Goal: Task Accomplishment & Management: Complete application form

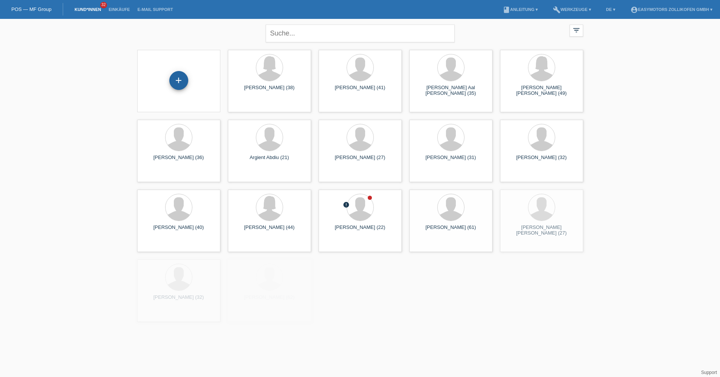
click at [182, 82] on div "+" at bounding box center [179, 80] width 18 height 13
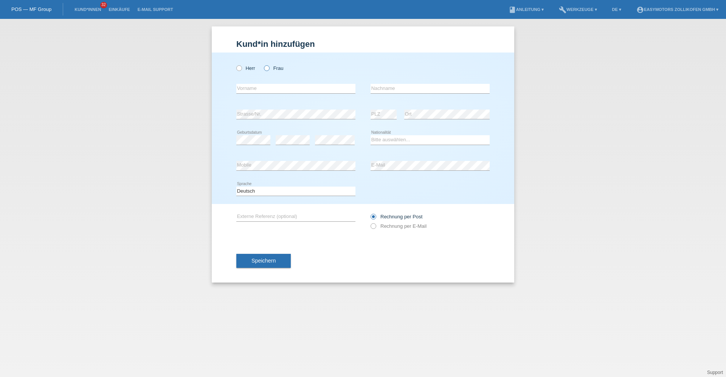
click at [272, 70] on label "Frau" at bounding box center [273, 68] width 19 height 6
click at [269, 70] on input "Frau" at bounding box center [266, 67] width 5 height 5
radio input "true"
click at [254, 85] on input "text" at bounding box center [295, 88] width 119 height 9
type input "Sarah Esi Eqyirwah"
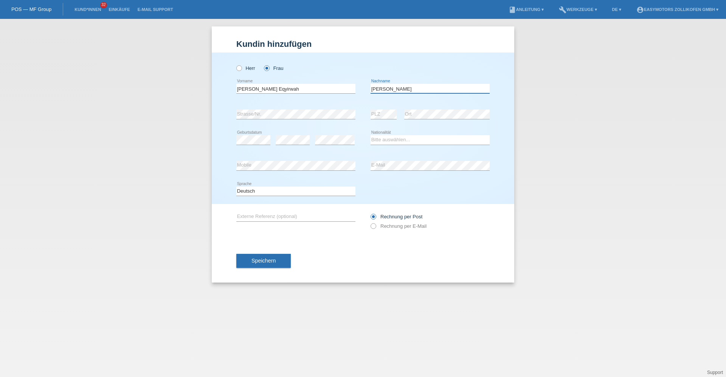
type input "Kyei"
click at [408, 140] on select "Bitte auswählen... Schweiz Deutschland Liechtenstein Österreich ------------ Af…" at bounding box center [429, 139] width 119 height 9
select select "GH"
click at [370, 135] on select "Bitte auswählen... Schweiz Deutschland Liechtenstein Österreich ------------ Af…" at bounding box center [429, 139] width 119 height 9
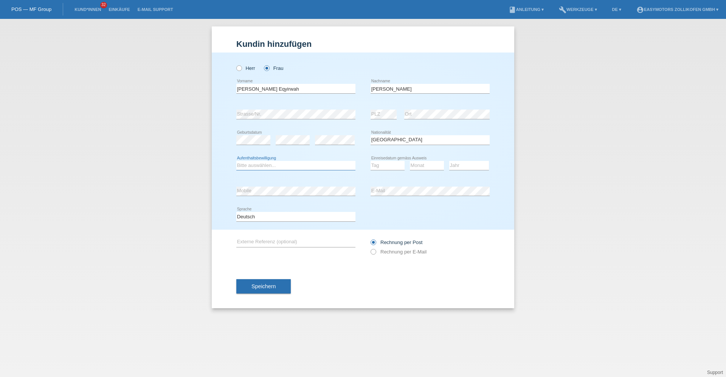
click at [288, 162] on select "Bitte auswählen... C B B - Flüchtlingsstatus Andere" at bounding box center [295, 165] width 119 height 9
select select "C"
click at [236, 161] on select "Bitte auswählen... C B B - Flüchtlingsstatus Andere" at bounding box center [295, 165] width 119 height 9
click at [379, 163] on select "Tag 01 02 03 04 05 06 07 08 09 10 11" at bounding box center [387, 165] width 34 height 9
select select "01"
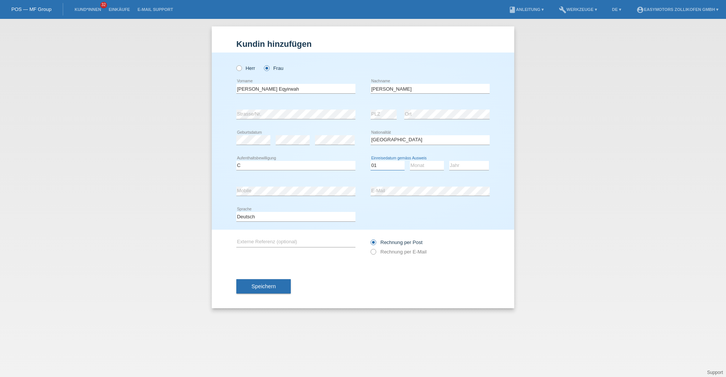
click at [370, 161] on select "Tag 01 02 03 04 05 06 07 08 09 10 11" at bounding box center [387, 165] width 34 height 9
click at [411, 166] on select "Monat 01 02 03 04 05 06 07 08 09 10 11" at bounding box center [427, 165] width 34 height 9
select select "08"
click at [410, 161] on select "Monat 01 02 03 04 05 06 07 08 09 10 11" at bounding box center [427, 165] width 34 height 9
click at [484, 161] on select "Jahr 2025 2024 2023 2022 2021 2020 2019 2018 2017 2016 2015 2014 2013 2012 2011…" at bounding box center [469, 165] width 40 height 9
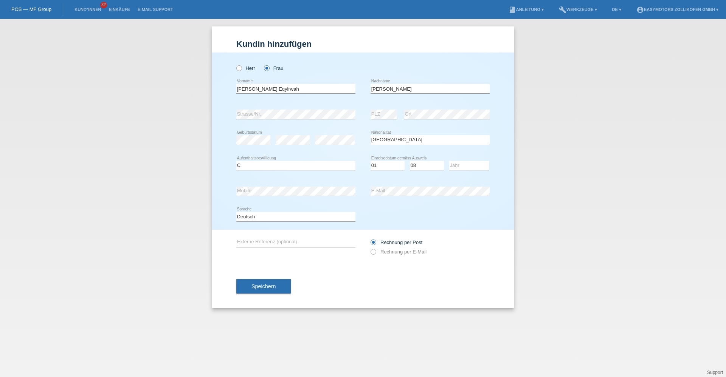
click at [484, 170] on div "Jahr 2025 2024 2023 2022 2021 2020 2019 2018 2017 2016 2015 2014 2013 2012 2011…" at bounding box center [469, 165] width 40 height 9
click at [484, 170] on select "Jahr 2025 2024 2023 2022 2021 2020 2019 2018 2017 2016 2015 2014 2013 2012 2011…" at bounding box center [469, 165] width 40 height 9
select select "2004"
click at [449, 161] on select "Jahr 2025 2024 2023 2022 2021 2020 2019 2018 2017 2016 2015 2014 2013 2012 2011…" at bounding box center [469, 165] width 40 height 9
click at [272, 281] on button "Speichern" at bounding box center [263, 286] width 54 height 14
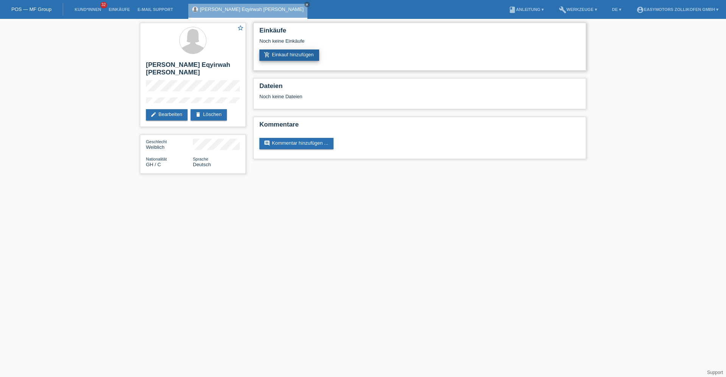
click at [310, 53] on link "add_shopping_cart Einkauf hinzufügen" at bounding box center [289, 55] width 60 height 11
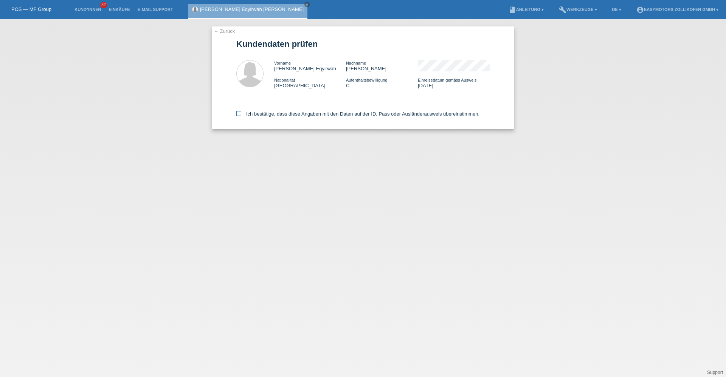
click at [279, 112] on label "Ich bestätige, dass diese Angaben mit den Daten auf der ID, Pass oder Ausländer…" at bounding box center [357, 114] width 243 height 6
click at [241, 112] on input "Ich bestätige, dass diese Angaben mit den Daten auf der ID, Pass oder Ausländer…" at bounding box center [238, 113] width 5 height 5
checkbox input "true"
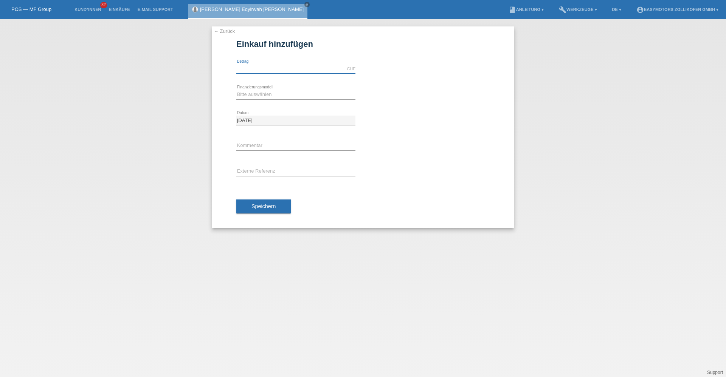
click at [295, 66] on input "text" at bounding box center [295, 68] width 119 height 9
type input "2090.00"
click at [285, 96] on select "Bitte auswählen Fixe Raten Kauf auf Rechnung mit Teilzahlungsoption" at bounding box center [295, 94] width 119 height 9
select select "67"
click at [236, 90] on select "Bitte auswählen Fixe Raten Kauf auf Rechnung mit Teilzahlungsoption" at bounding box center [295, 94] width 119 height 9
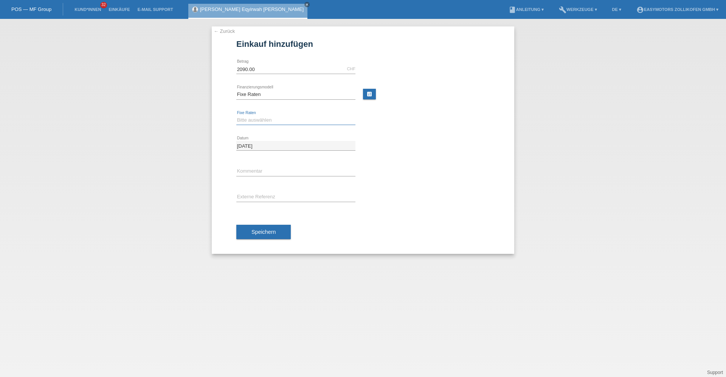
click at [272, 119] on select "Bitte auswählen 12 Raten 24 Raten 36 Raten 48 Raten" at bounding box center [295, 120] width 119 height 9
select select "134"
click at [236, 116] on select "Bitte auswählen 12 Raten 24 Raten 36 Raten 48 Raten" at bounding box center [295, 120] width 119 height 9
drag, startPoint x: 263, startPoint y: 230, endPoint x: 302, endPoint y: 217, distance: 41.0
click at [264, 230] on span "Speichern" at bounding box center [263, 232] width 24 height 6
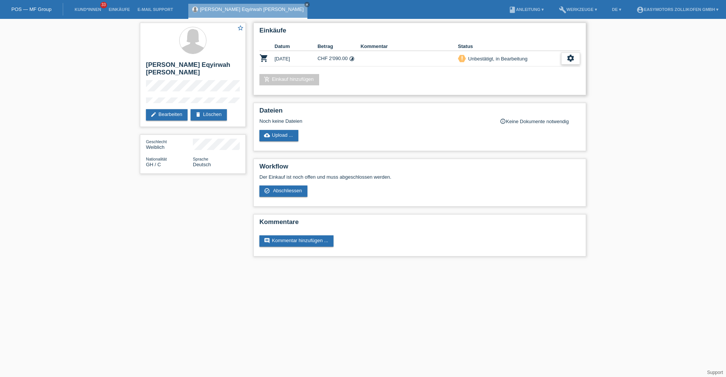
click at [567, 62] on icon "settings" at bounding box center [570, 58] width 8 height 8
click at [509, 70] on span "Anzeigen" at bounding box center [505, 70] width 23 height 9
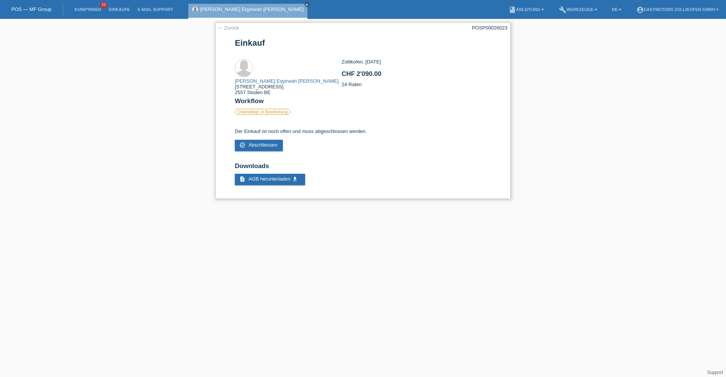
click at [231, 25] on link "← Zurück" at bounding box center [228, 28] width 21 height 6
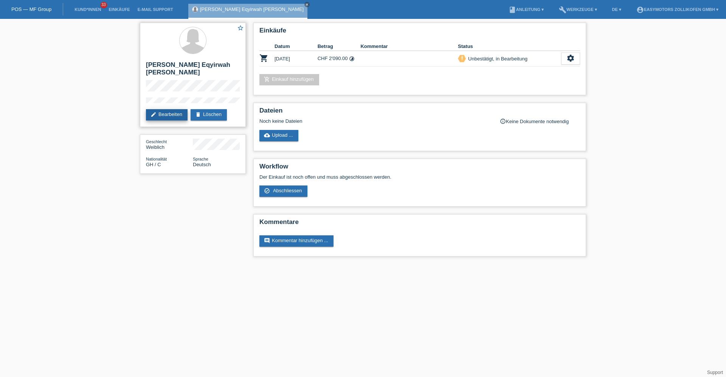
click at [174, 110] on link "edit Bearbeiten" at bounding box center [167, 114] width 42 height 11
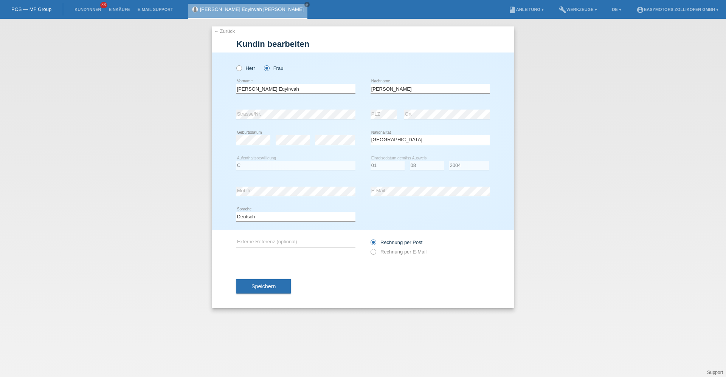
select select "GH"
select select "C"
select select "01"
select select "08"
select select "2004"
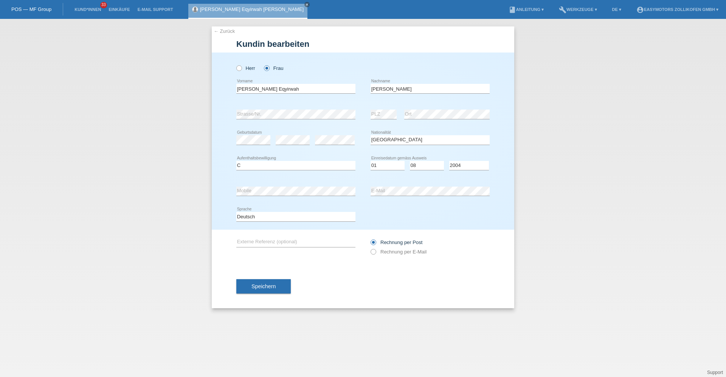
click at [226, 30] on link "← Zurück" at bounding box center [224, 31] width 21 height 6
